Goal: Task Accomplishment & Management: Manage account settings

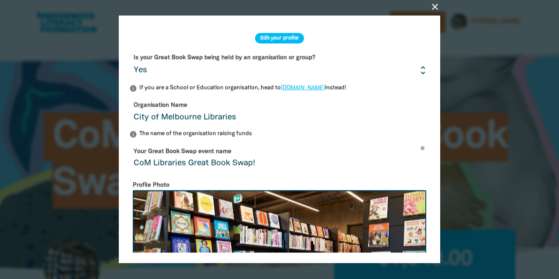
click at [437, 5] on icon "close" at bounding box center [435, 7] width 10 height 10
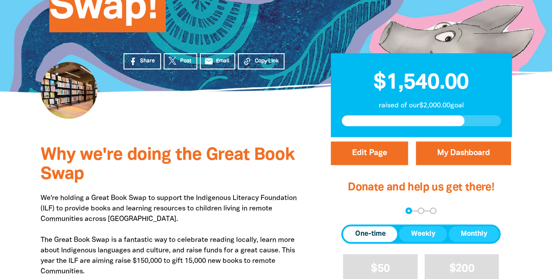
scroll to position [178, 0]
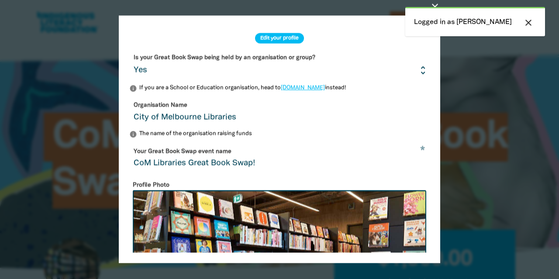
select select "Yes"
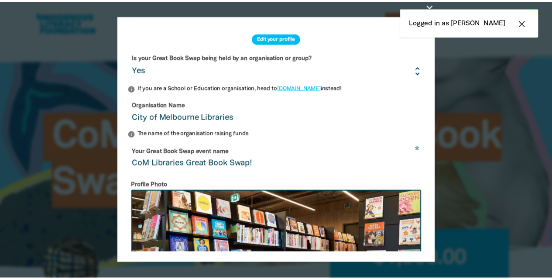
scroll to position [178, 0]
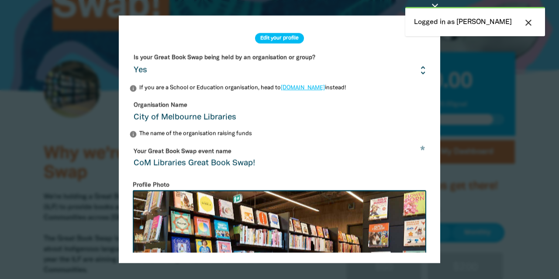
click at [531, 21] on icon "close" at bounding box center [528, 22] width 10 height 10
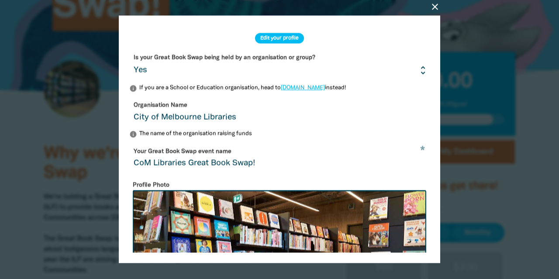
click at [435, 2] on icon "close" at bounding box center [435, 7] width 10 height 10
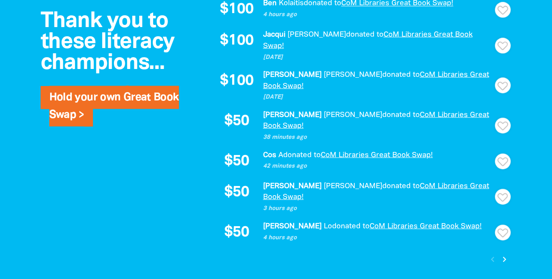
scroll to position [802, 0]
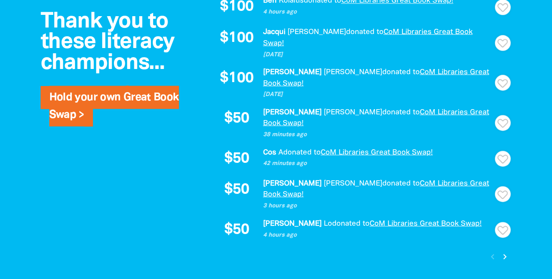
click at [504, 251] on icon "chevron_right" at bounding box center [505, 256] width 10 height 10
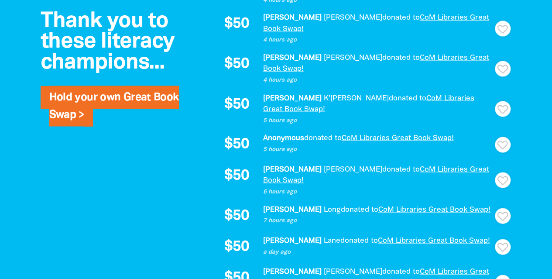
scroll to position [745, 0]
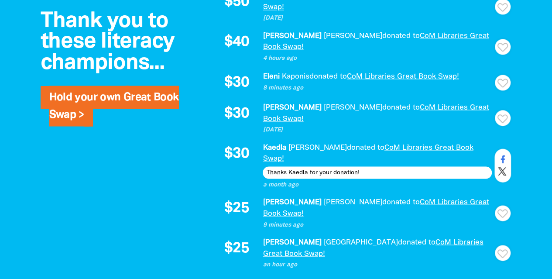
scroll to position [768, 0]
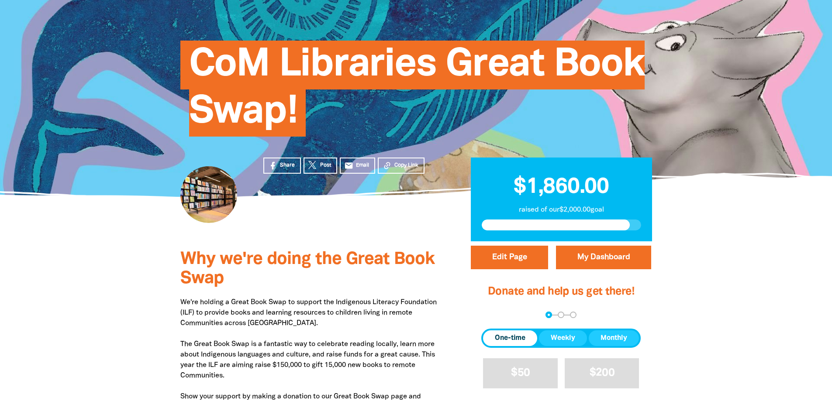
scroll to position [57, 0]
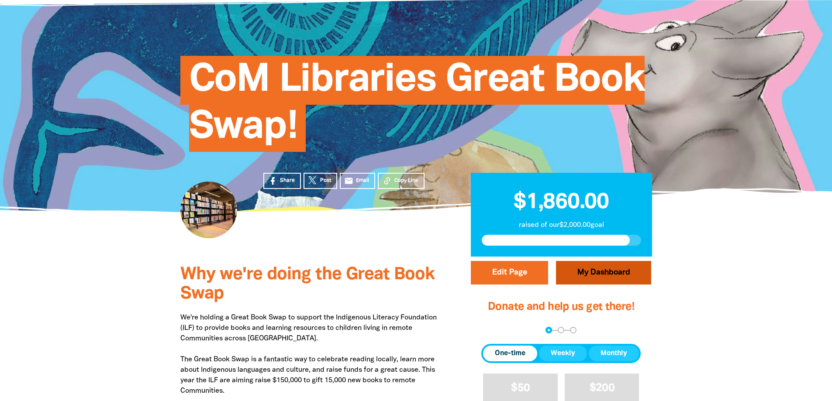
click at [558, 279] on link "My Dashboard" at bounding box center [603, 273] width 95 height 24
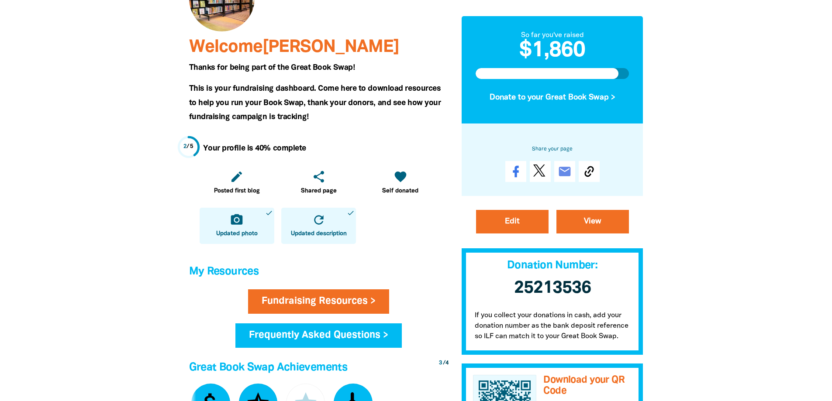
scroll to position [131, 0]
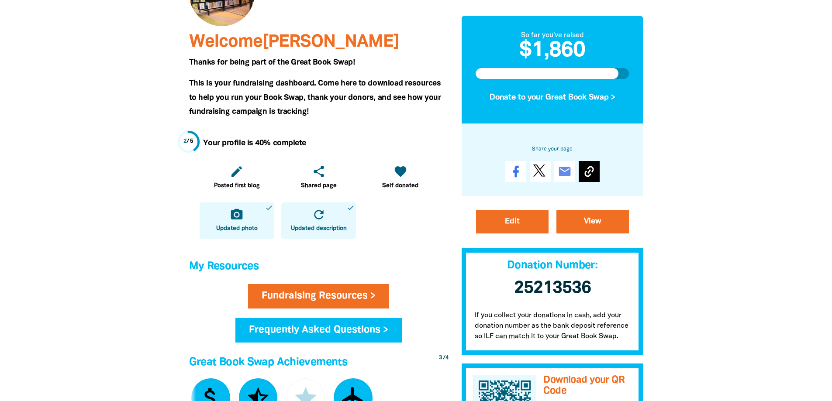
click at [558, 171] on icon at bounding box center [588, 171] width 9 height 11
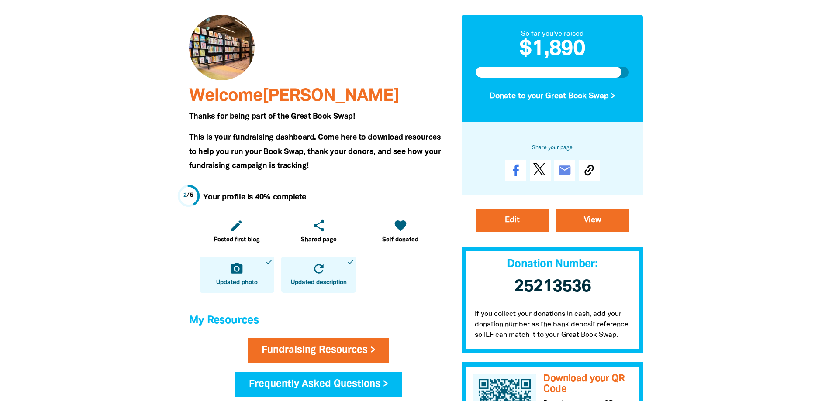
scroll to position [0, 0]
